Goal: Task Accomplishment & Management: Manage account settings

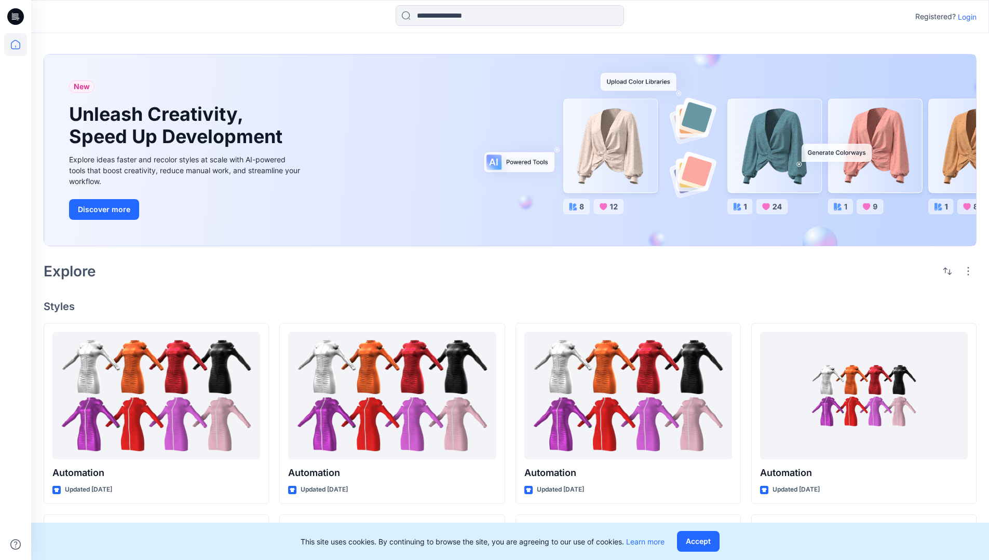
click at [964, 17] on p "Login" at bounding box center [966, 16] width 19 height 11
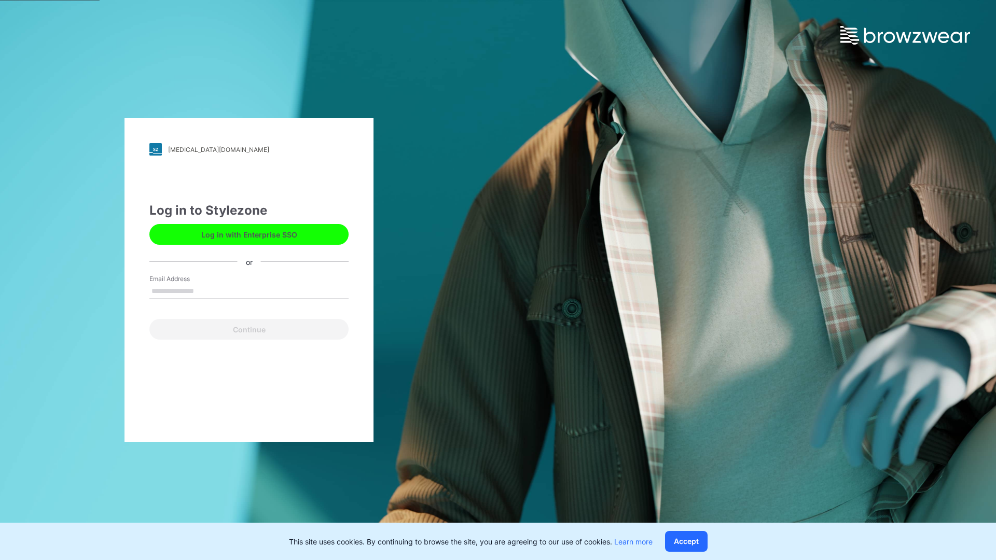
click at [205, 291] on input "Email Address" at bounding box center [248, 292] width 199 height 16
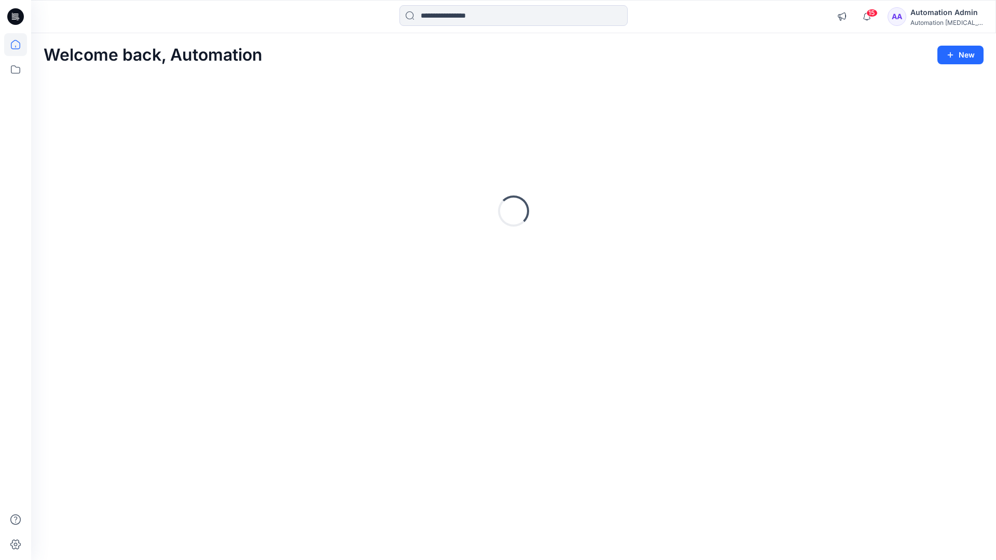
click at [20, 45] on icon at bounding box center [15, 44] width 9 height 9
click at [12, 71] on icon at bounding box center [15, 69] width 23 height 23
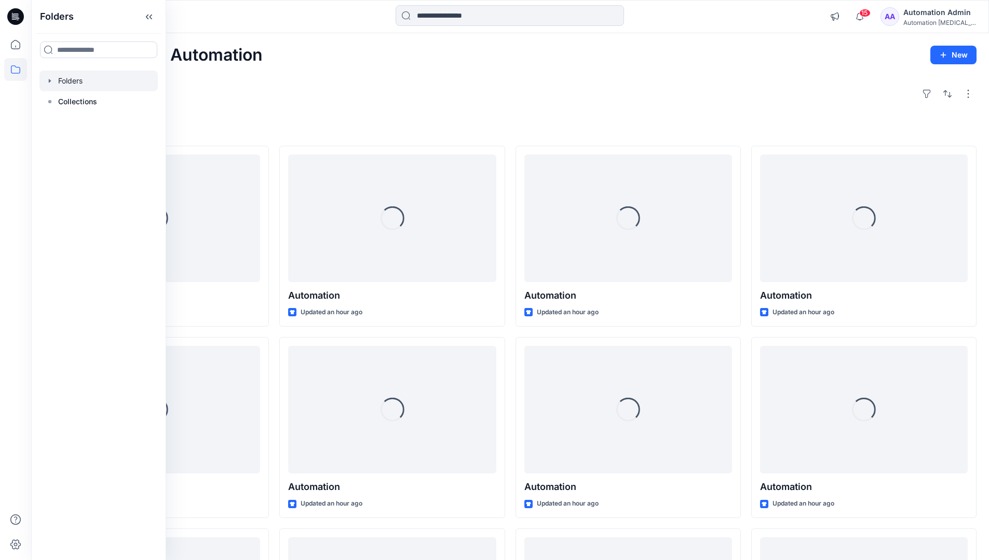
click at [67, 78] on div at bounding box center [98, 81] width 118 height 21
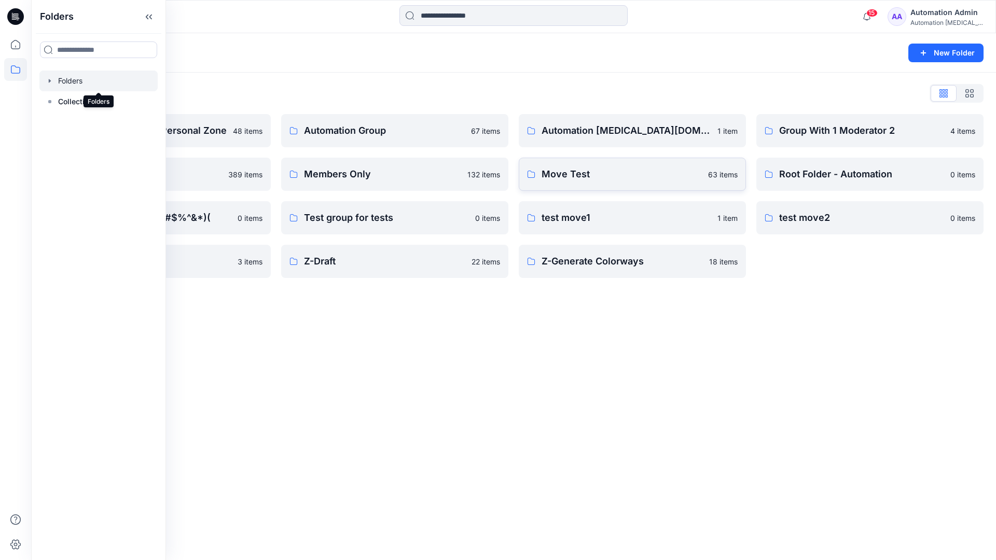
click at [593, 176] on p "Move Test" at bounding box center [622, 174] width 160 height 15
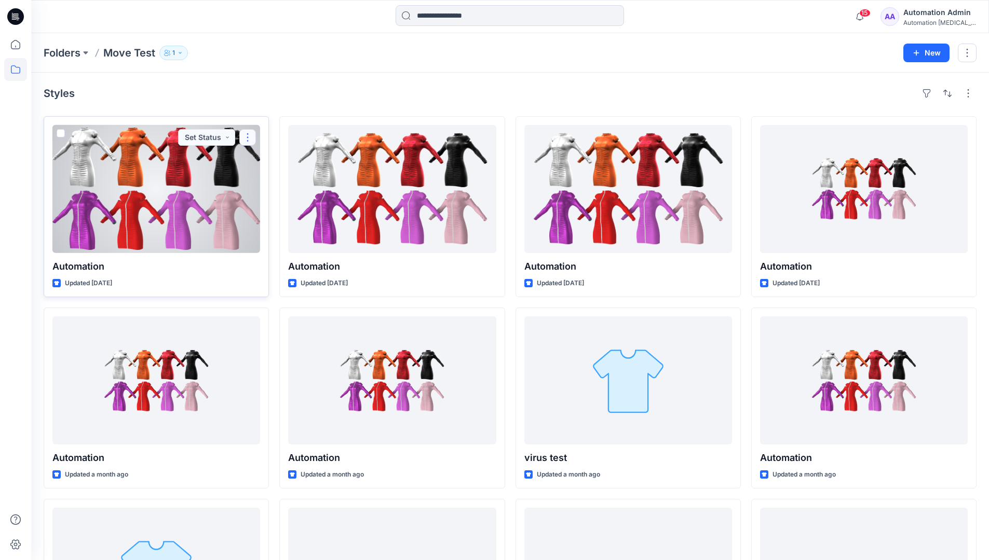
click at [247, 138] on button "button" at bounding box center [247, 137] width 17 height 17
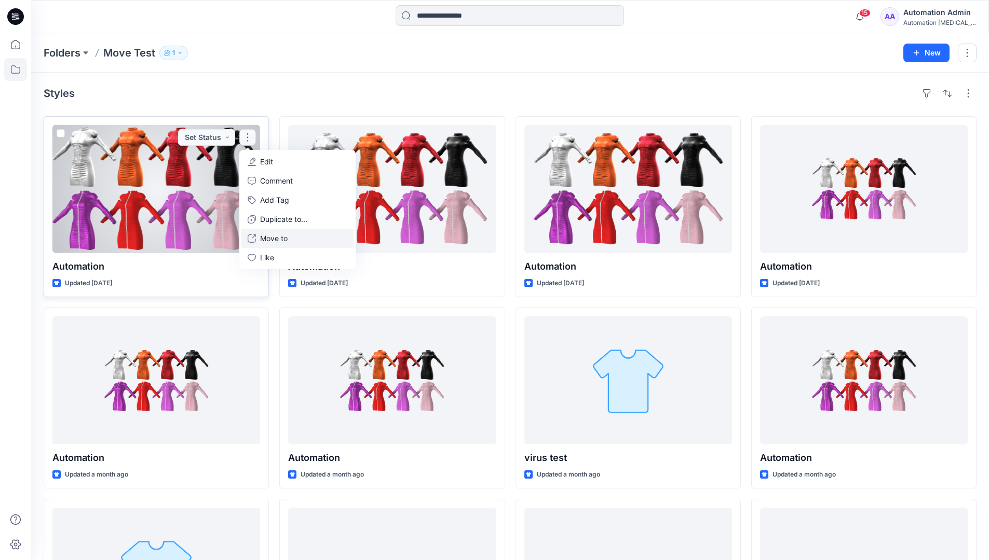
click at [285, 235] on p "Move to" at bounding box center [274, 238] width 28 height 11
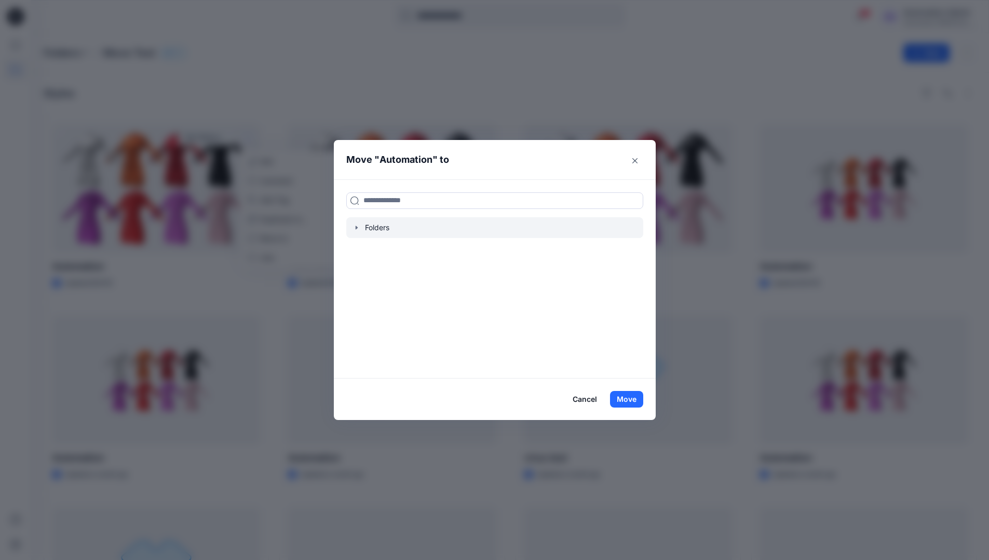
click at [359, 226] on icon "button" at bounding box center [356, 228] width 8 height 8
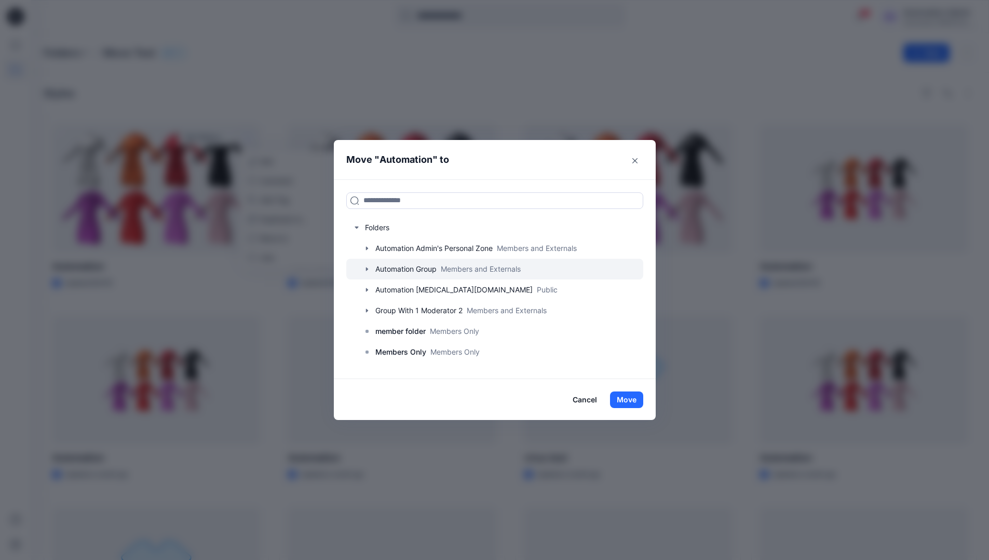
click at [399, 268] on div at bounding box center [494, 269] width 297 height 21
click at [632, 397] on button "Move" at bounding box center [626, 400] width 33 height 17
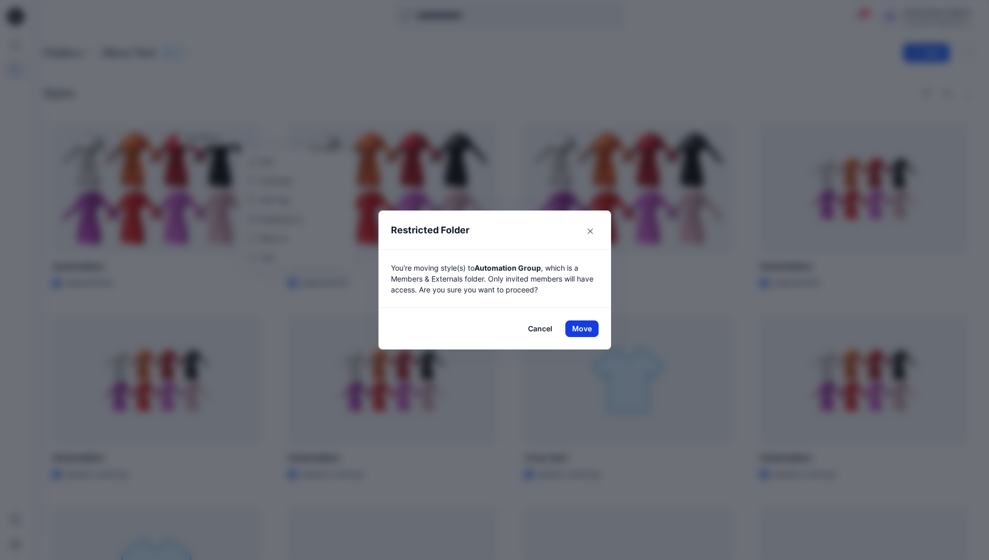
click at [585, 329] on button "Move" at bounding box center [581, 329] width 33 height 17
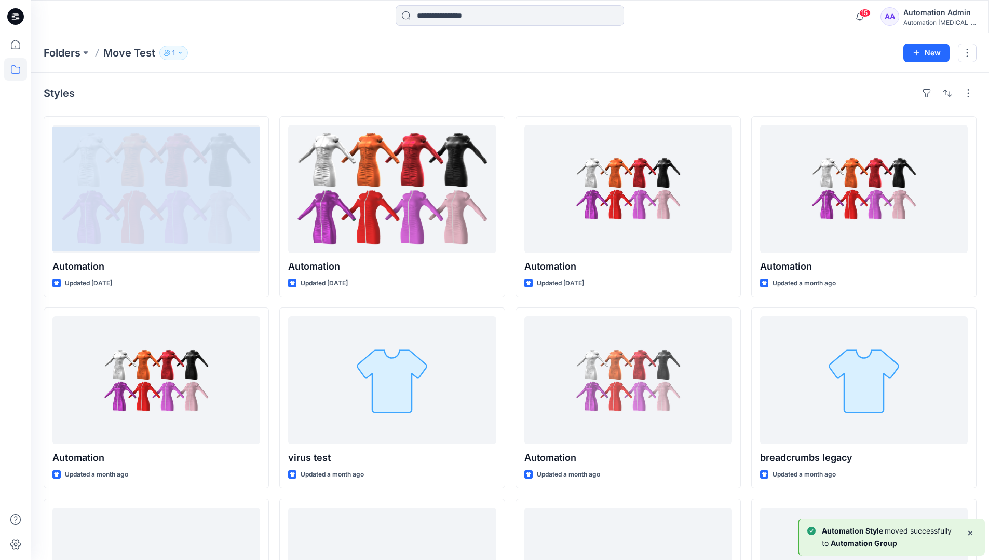
drag, startPoint x: 585, startPoint y: 329, endPoint x: 558, endPoint y: 96, distance: 234.6
click at [558, 96] on div "Styles" at bounding box center [510, 93] width 932 height 17
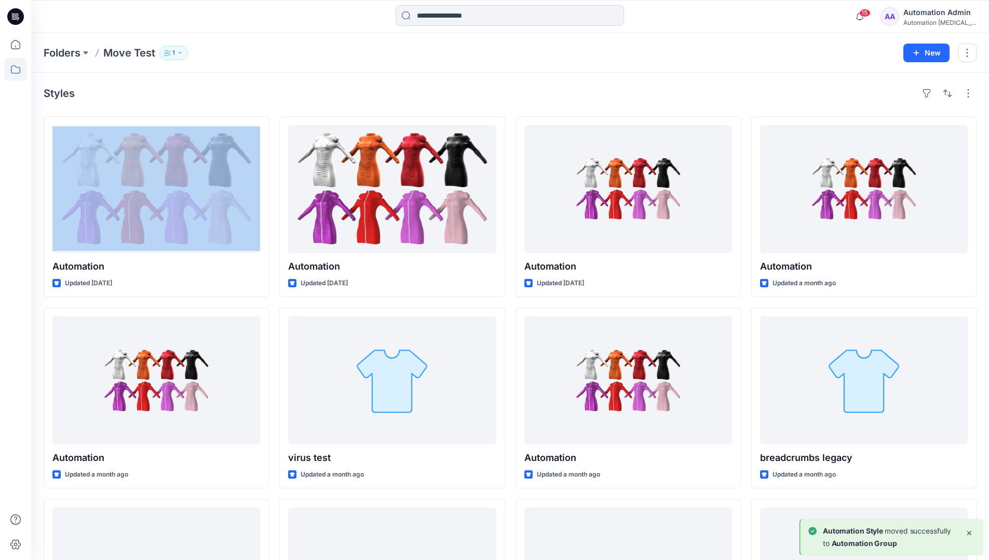
click at [59, 97] on h4 "Styles" at bounding box center [59, 93] width 31 height 12
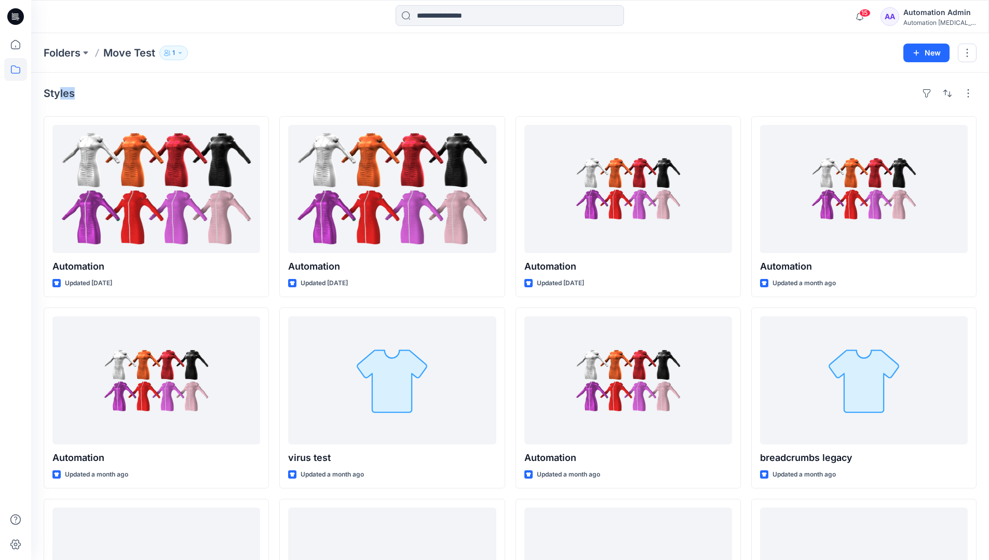
drag, startPoint x: 59, startPoint y: 97, endPoint x: 164, endPoint y: 105, distance: 105.7
click at [164, 105] on div "Styles Automation Updated [DATE] Automation Updated a month ago Automation Upda…" at bounding box center [509, 402] width 957 height 658
click at [17, 71] on icon at bounding box center [15, 69] width 23 height 23
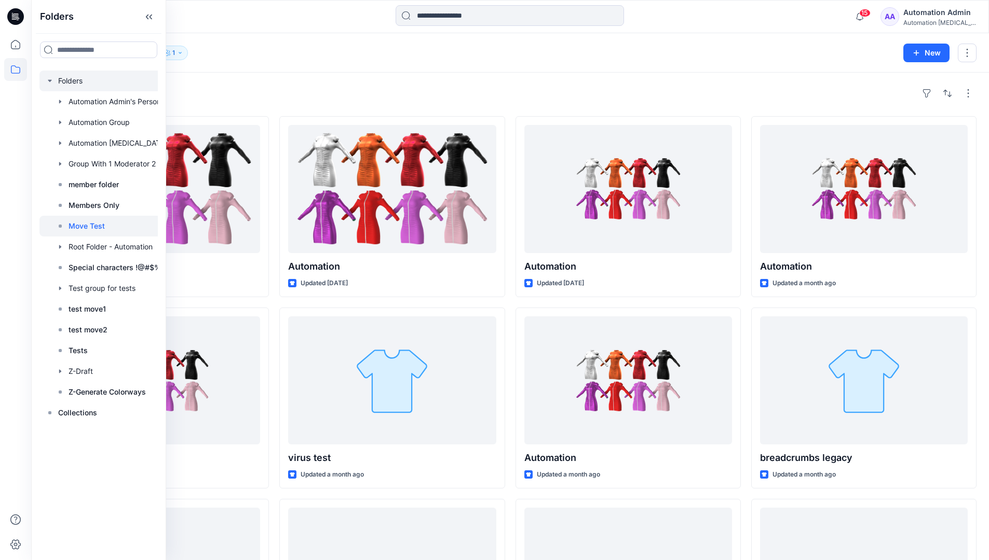
click at [73, 83] on div at bounding box center [111, 81] width 145 height 21
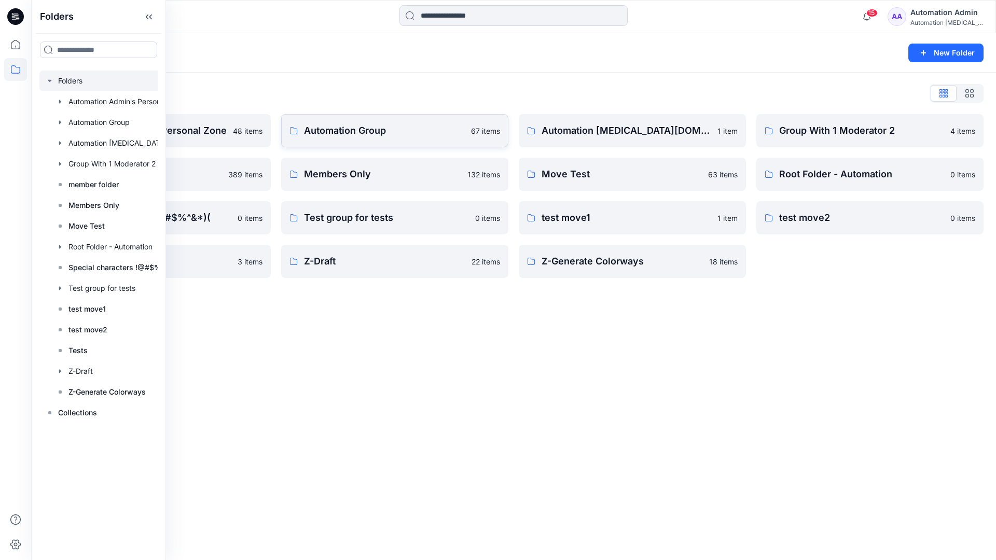
click at [381, 137] on p "Automation Group" at bounding box center [384, 130] width 161 height 15
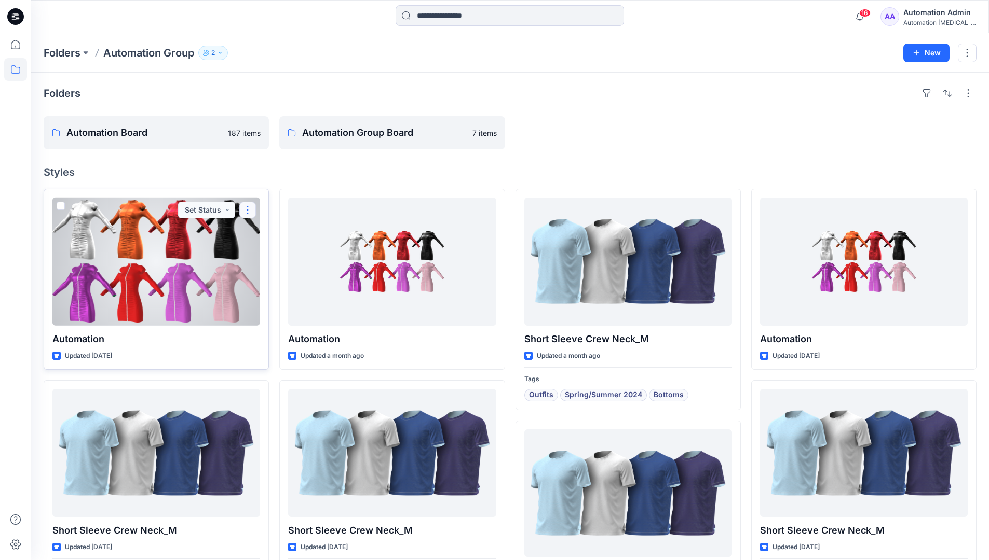
click at [247, 215] on button "button" at bounding box center [247, 210] width 17 height 17
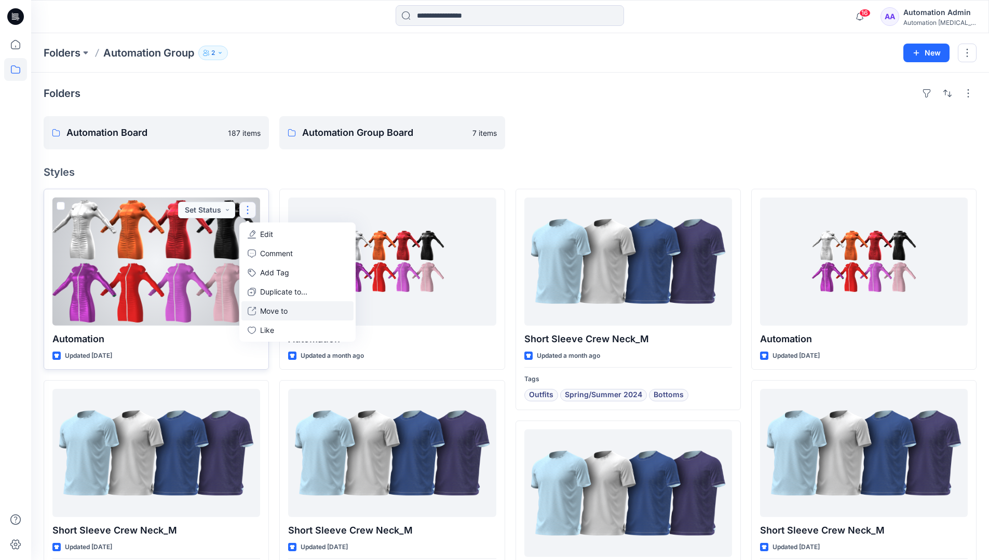
click at [284, 308] on p "Move to" at bounding box center [274, 311] width 28 height 11
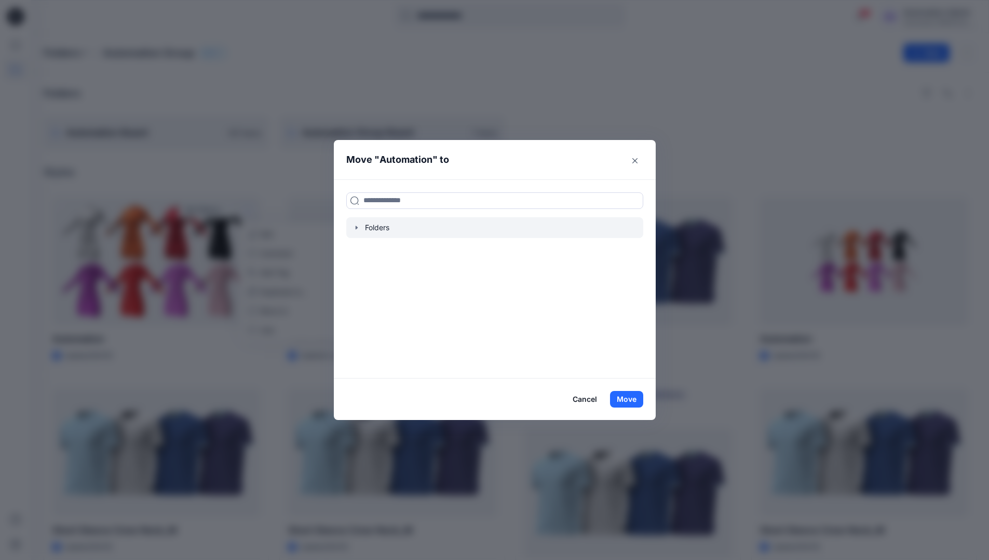
click at [361, 227] on icon "button" at bounding box center [356, 228] width 8 height 8
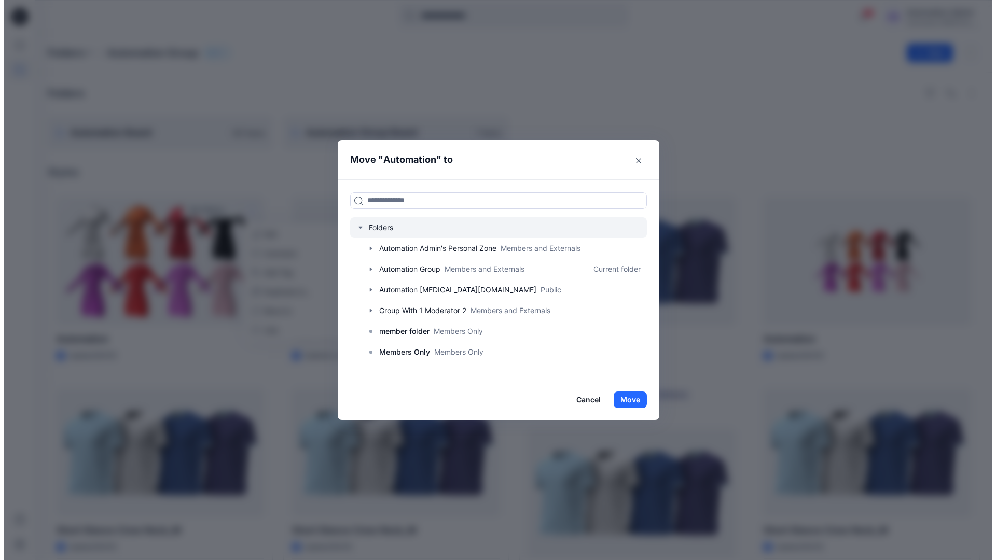
scroll to position [81, 0]
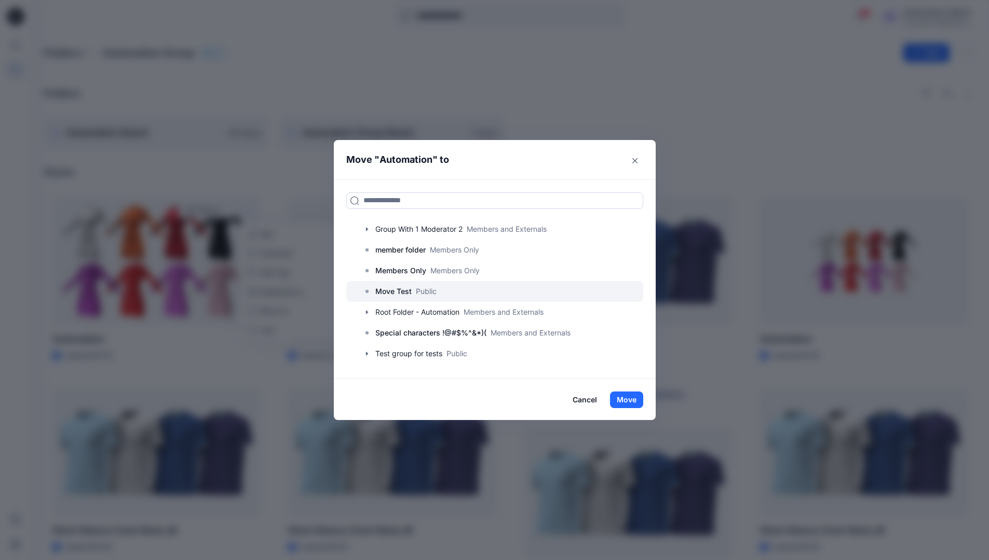
click at [396, 288] on p "Move Test" at bounding box center [393, 291] width 36 height 12
click at [624, 394] on button "Move" at bounding box center [626, 400] width 33 height 17
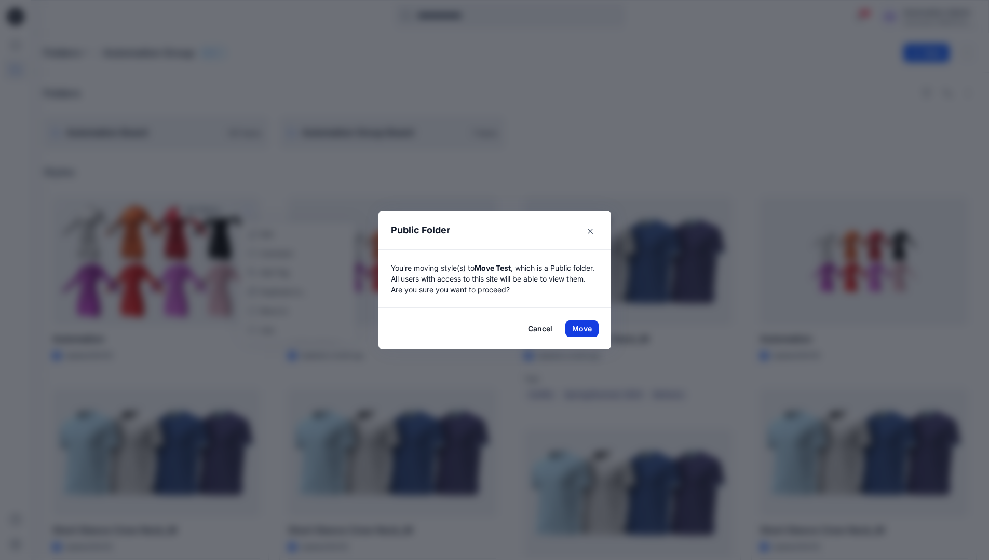
click at [585, 329] on button "Move" at bounding box center [581, 329] width 33 height 17
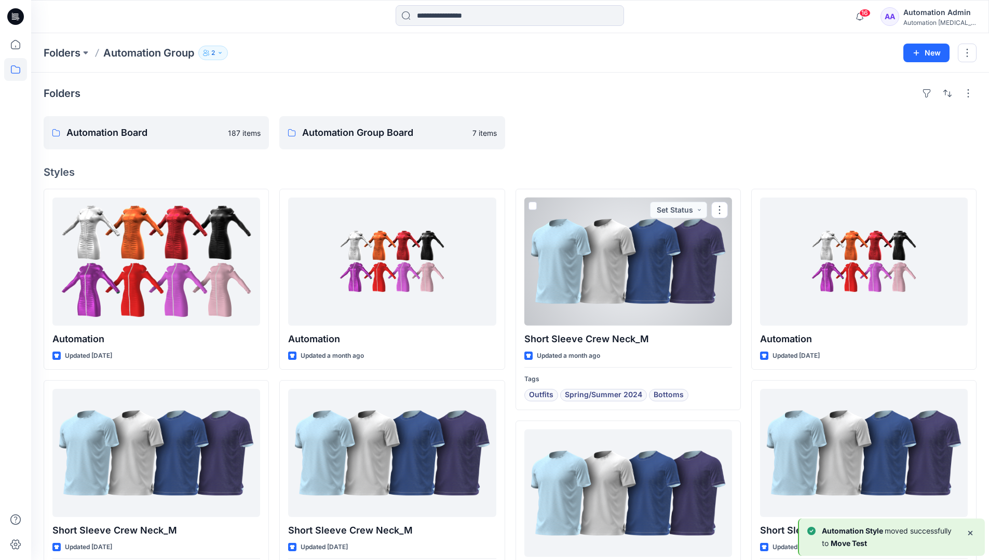
click at [921, 22] on div "Automation [MEDICAL_DATA]..." at bounding box center [939, 23] width 73 height 8
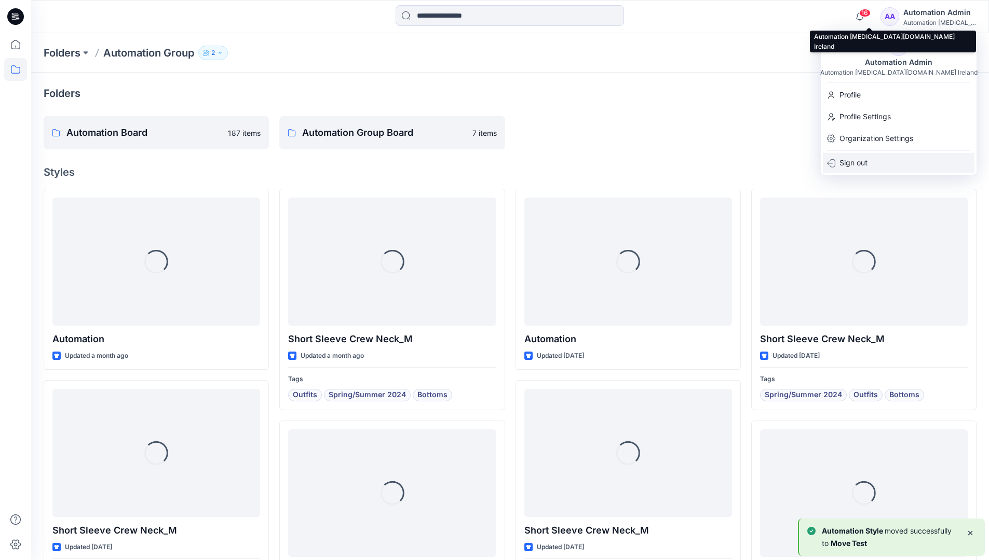
click at [853, 156] on p "Sign out" at bounding box center [853, 163] width 28 height 20
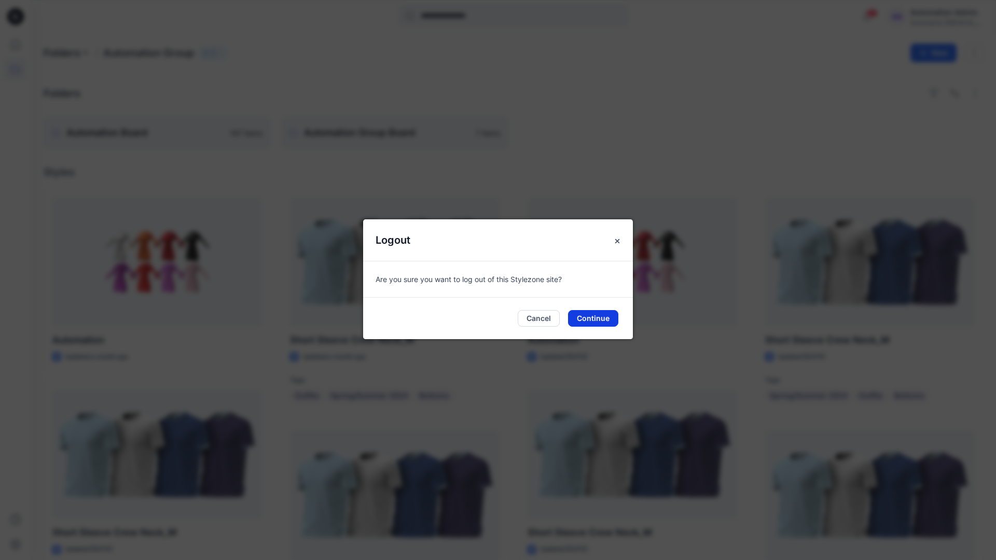
click at [603, 322] on button "Continue" at bounding box center [593, 318] width 50 height 17
